Goal: Navigation & Orientation: Find specific page/section

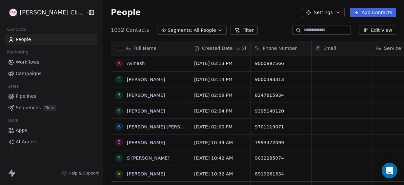
scroll to position [158, 310]
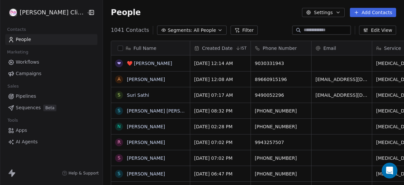
click at [103, 94] on div "Full Name ❤ ❤️ [PERSON_NAME] [PERSON_NAME] [PERSON_NAME] [PERSON_NAME] N [PERSO…" at bounding box center [253, 116] width 301 height 163
